Goal: Task Accomplishment & Management: Use online tool/utility

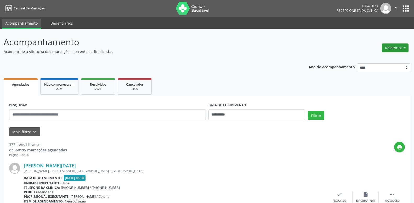
click at [405, 46] on button "Relatórios" at bounding box center [395, 47] width 27 height 9
click at [368, 67] on link "Procedimentos realizados" at bounding box center [380, 66] width 56 height 7
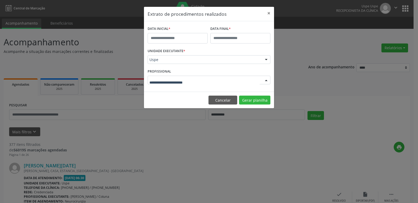
click at [263, 79] on div at bounding box center [267, 80] width 8 height 9
click at [263, 79] on div at bounding box center [209, 80] width 123 height 9
click at [266, 79] on div at bounding box center [267, 80] width 8 height 9
click at [227, 101] on button "Cancelar" at bounding box center [223, 99] width 29 height 9
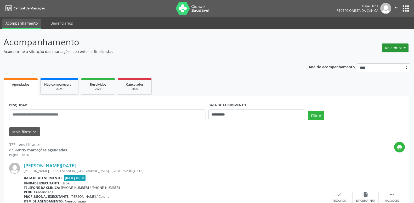
click at [404, 49] on button "Relatórios" at bounding box center [395, 47] width 27 height 9
click at [380, 58] on link "Agendamentos" at bounding box center [380, 58] width 56 height 7
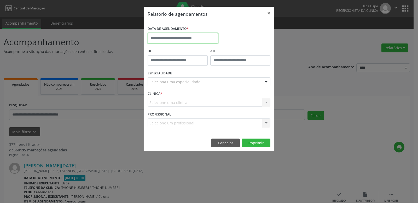
click at [192, 39] on input "text" at bounding box center [183, 38] width 71 height 10
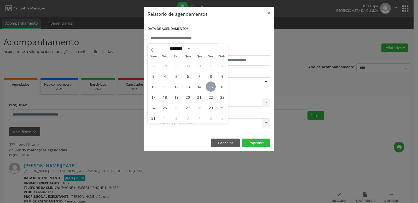
click at [210, 88] on span "15" at bounding box center [211, 86] width 10 height 10
type input "**********"
click at [214, 85] on span "15" at bounding box center [211, 86] width 10 height 10
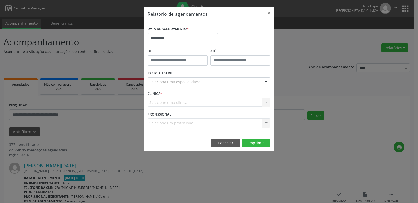
click at [241, 42] on div "**********" at bounding box center [209, 36] width 126 height 22
click at [263, 104] on div "Selecione uma clínica Nenhum resultado encontrado para: " " Não há nenhuma opçã…" at bounding box center [209, 102] width 123 height 9
click at [266, 123] on div "Selecione um profissional Nenhum resultado encontrado para: " " Não há nenhuma …" at bounding box center [209, 122] width 123 height 9
click at [266, 83] on div at bounding box center [267, 81] width 8 height 9
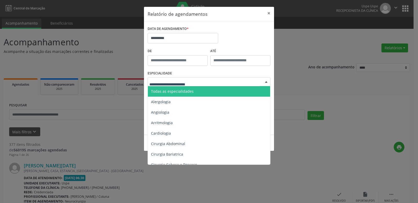
click at [201, 92] on span "Todas as especialidades" at bounding box center [209, 91] width 123 height 10
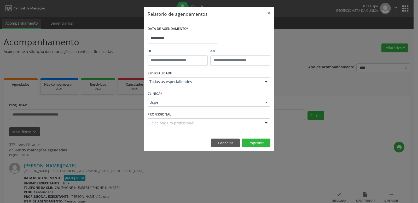
click at [267, 122] on div at bounding box center [267, 122] width 8 height 9
click at [264, 126] on div at bounding box center [267, 122] width 8 height 9
click at [199, 125] on input "text" at bounding box center [205, 125] width 110 height 10
type input "*******"
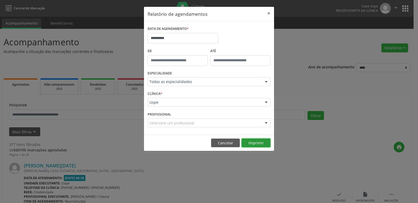
click at [256, 144] on button "Imprimir" at bounding box center [256, 142] width 29 height 9
click at [220, 145] on button "Cancelar" at bounding box center [225, 142] width 29 height 9
